Goal: Navigation & Orientation: Find specific page/section

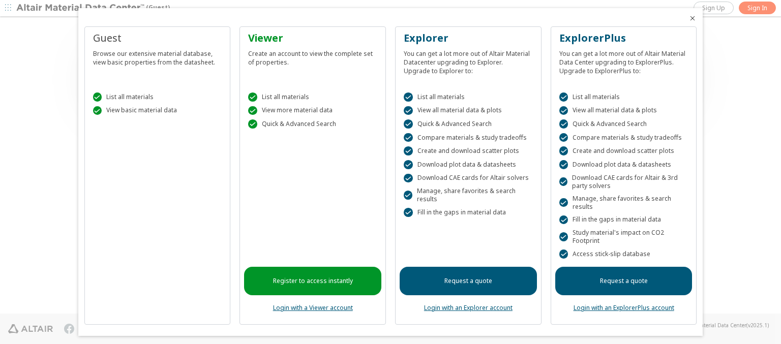
click at [689, 18] on icon "Close" at bounding box center [693, 18] width 8 height 8
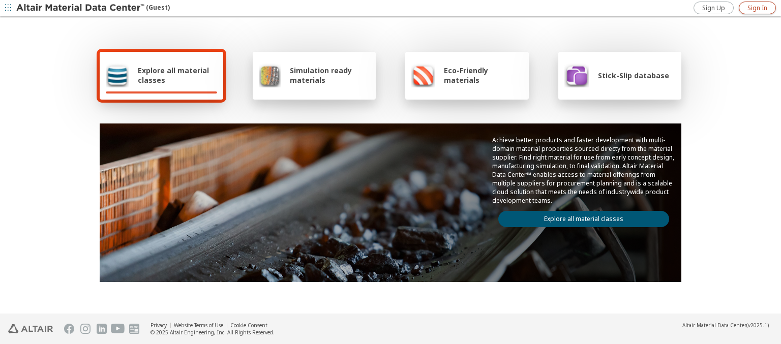
click at [757, 8] on span "Sign In" at bounding box center [758, 8] width 20 height 8
click at [81, 8] on img at bounding box center [81, 8] width 130 height 10
click at [173, 75] on span "Explore all material classes" at bounding box center [177, 75] width 79 height 19
click at [580, 217] on link "Explore all material classes" at bounding box center [583, 219] width 171 height 16
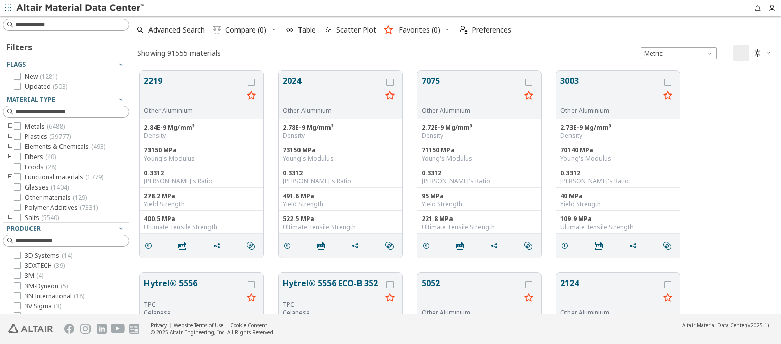
scroll to position [243, 641]
click at [483, 30] on span "Preferences" at bounding box center [492, 29] width 40 height 7
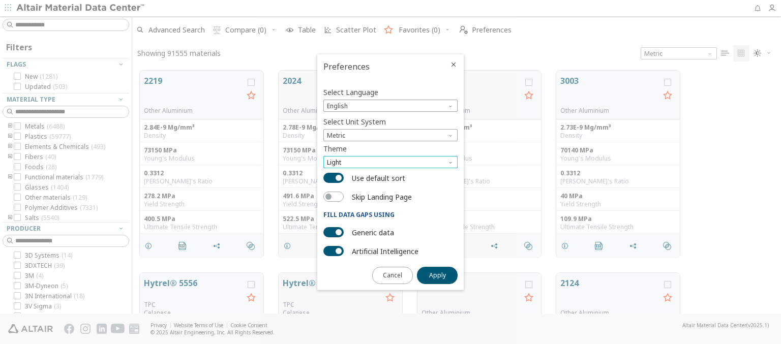
click at [391, 162] on span "Light" at bounding box center [390, 162] width 134 height 12
click at [335, 199] on span "Dark" at bounding box center [335, 199] width 14 height 8
click at [437, 275] on span "Apply" at bounding box center [437, 276] width 17 height 8
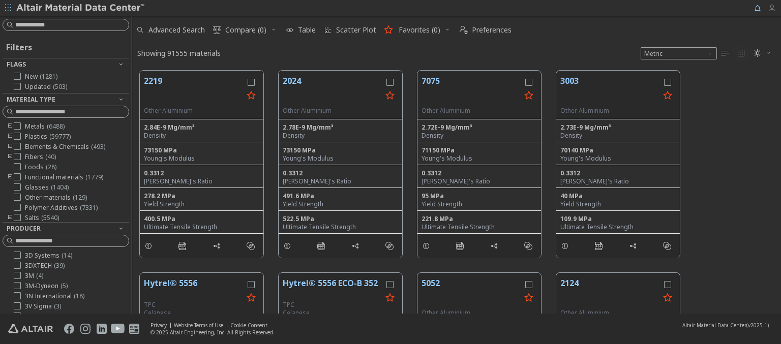
click at [775, 8] on icon "button" at bounding box center [772, 8] width 8 height 8
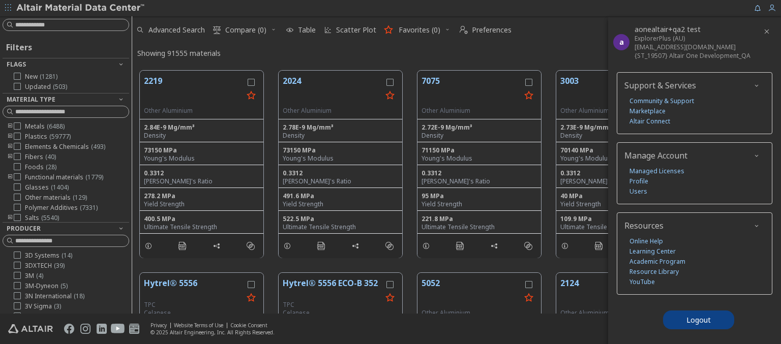
click at [8, 8] on icon "button" at bounding box center [8, 8] width 6 height 6
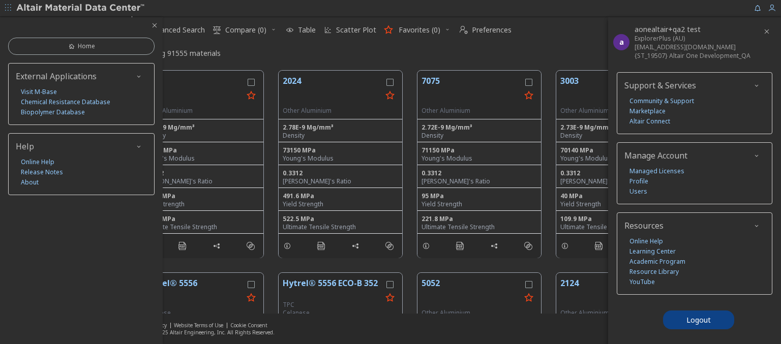
click at [81, 8] on img at bounding box center [81, 8] width 130 height 10
